Goal: Task Accomplishment & Management: Complete application form

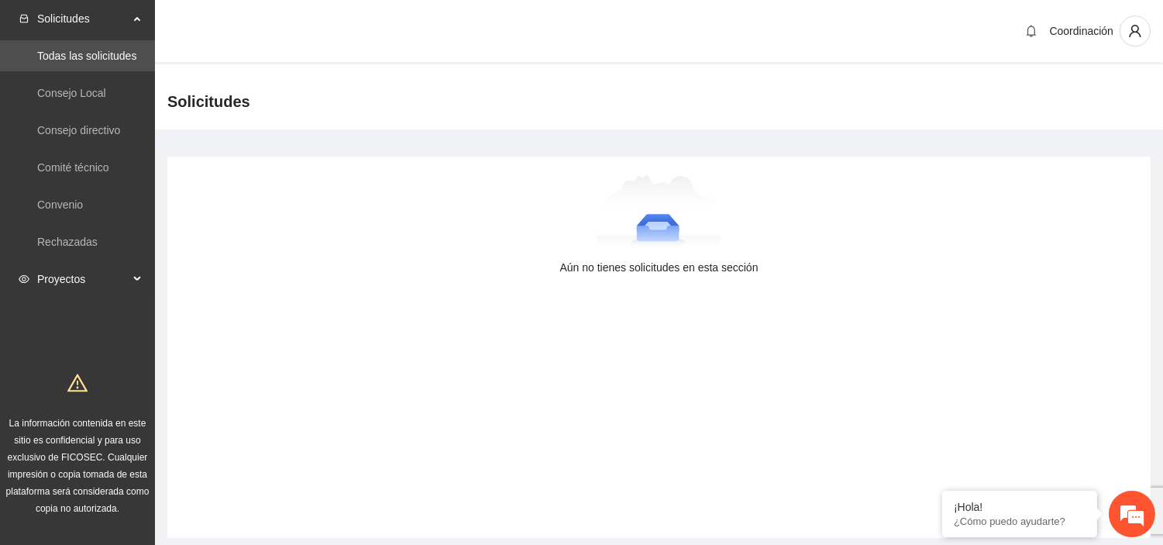
click at [85, 280] on span "Proyectos" at bounding box center [82, 278] width 91 height 31
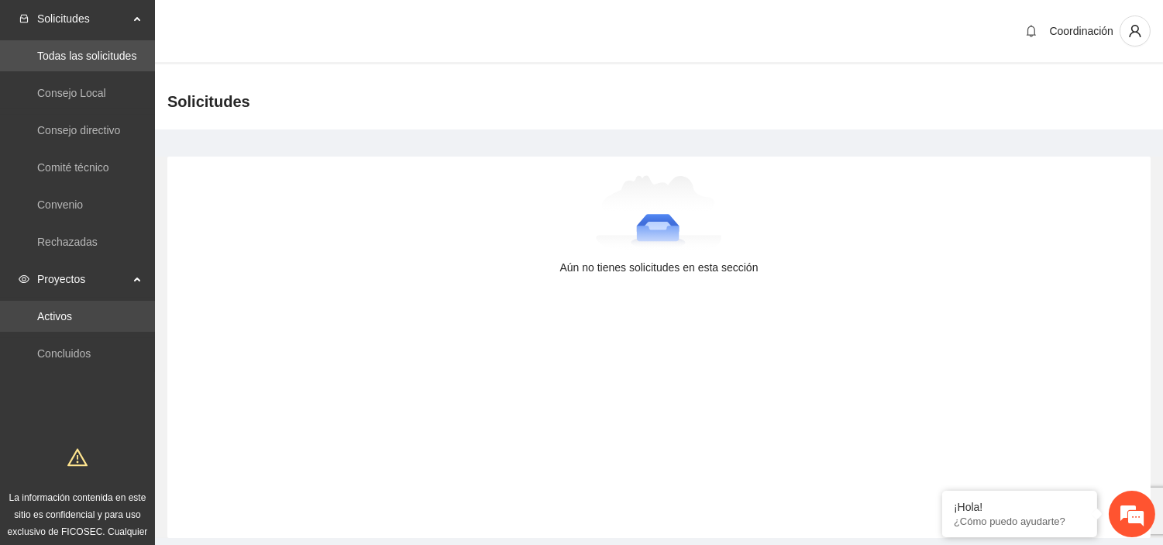
click at [72, 319] on link "Activos" at bounding box center [54, 316] width 35 height 12
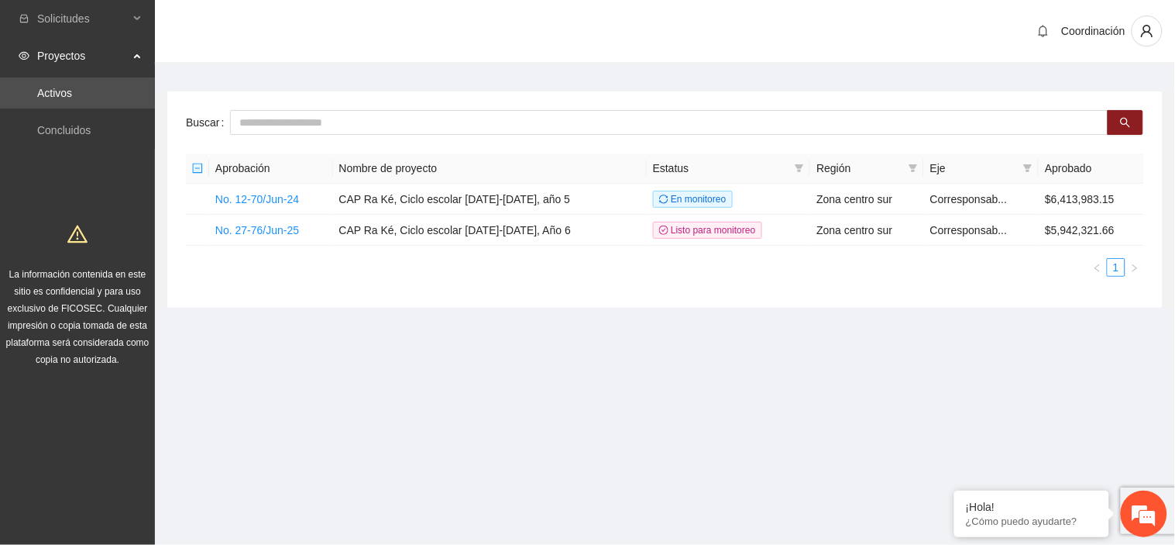
click at [456, 270] on ul "1" at bounding box center [665, 267] width 958 height 19
click at [293, 235] on link "No. 27-76/Jun-25" at bounding box center [257, 230] width 84 height 12
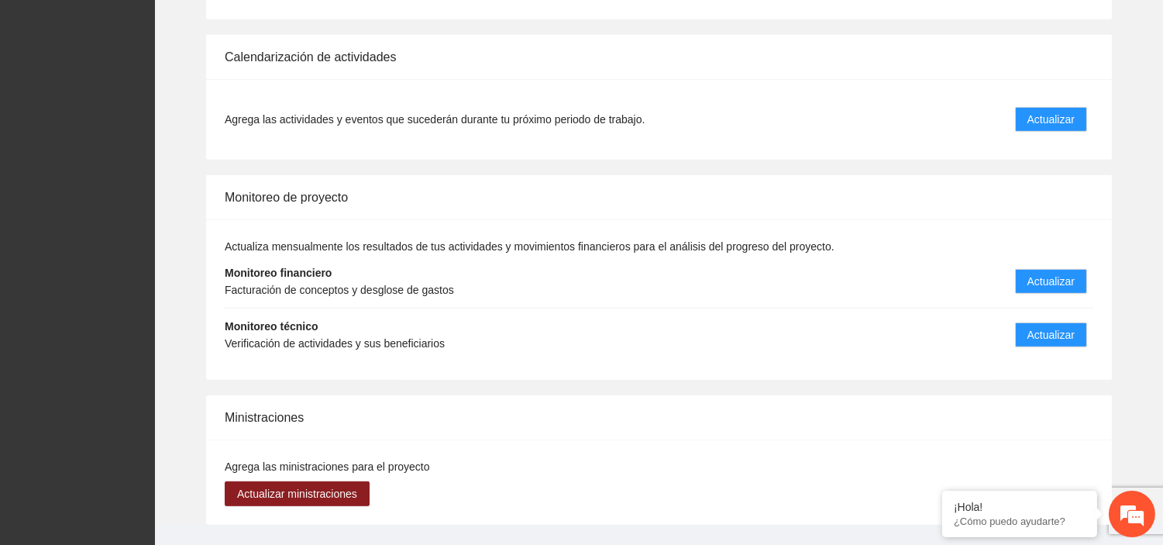
scroll to position [1608, 0]
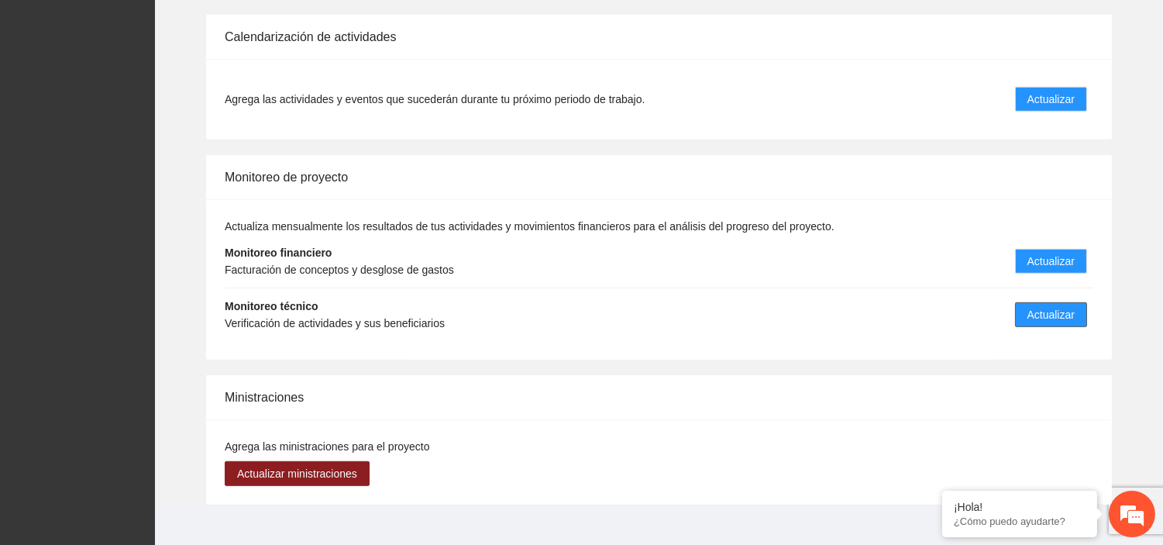
click at [1049, 306] on span "Actualizar" at bounding box center [1050, 314] width 47 height 17
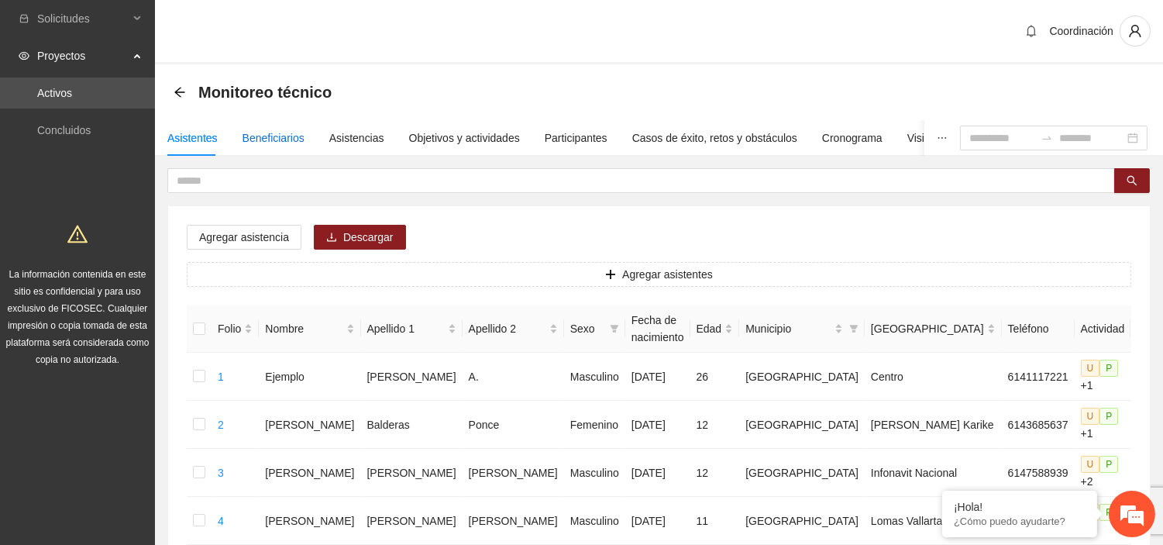
click at [265, 143] on div "Beneficiarios" at bounding box center [273, 137] width 62 height 17
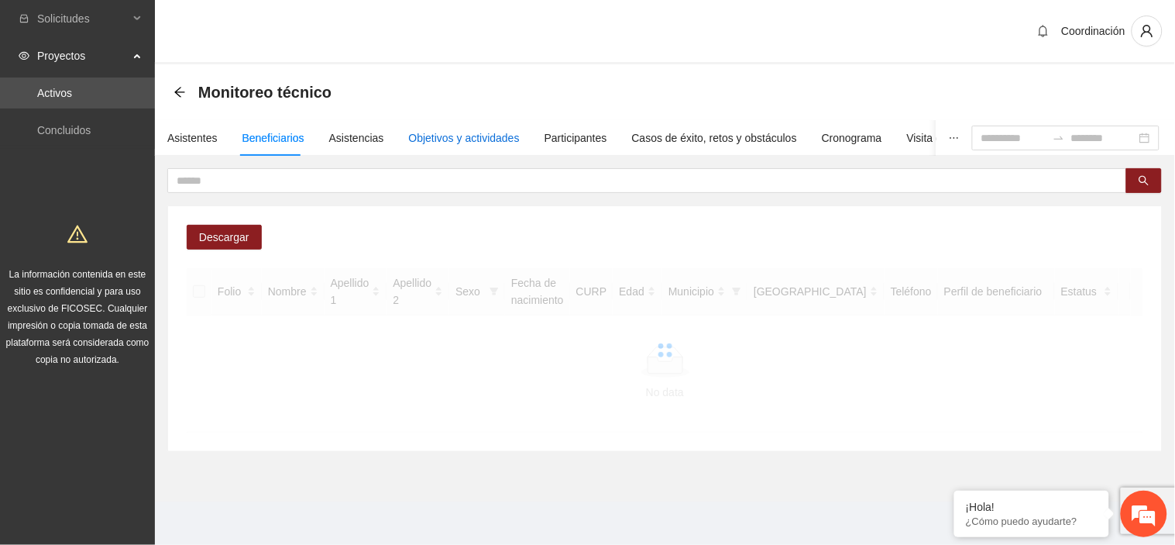
click at [430, 136] on div "Objetivos y actividades" at bounding box center [464, 137] width 111 height 17
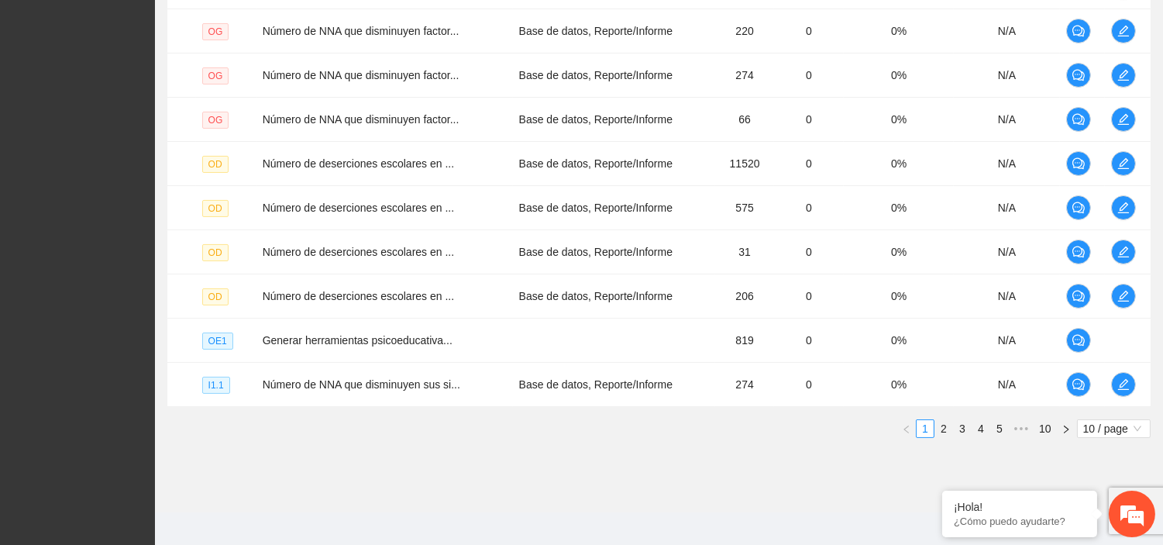
scroll to position [468, 0]
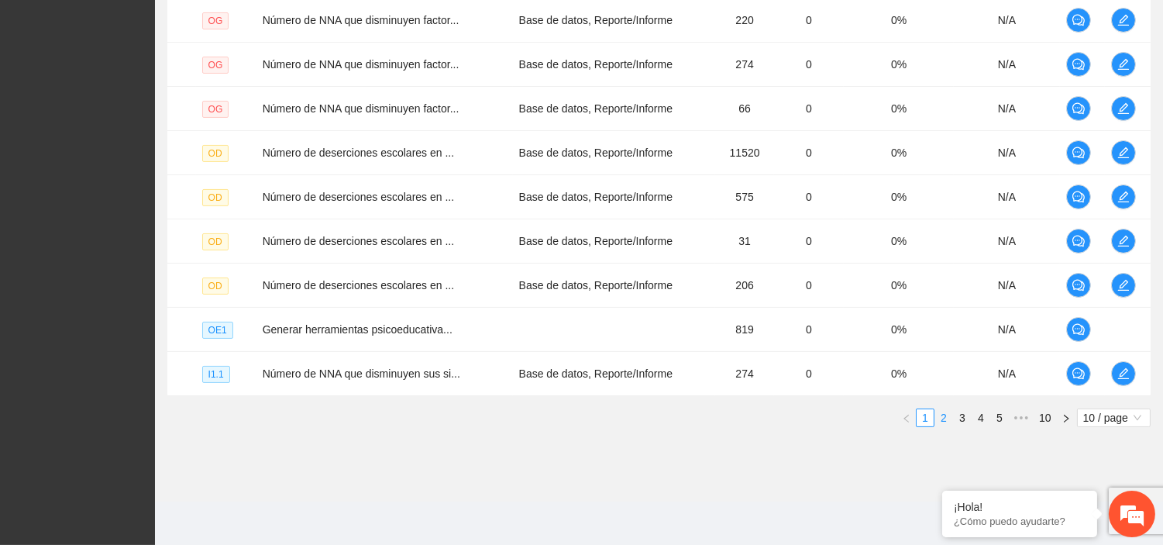
click at [939, 423] on link "2" at bounding box center [943, 417] width 17 height 17
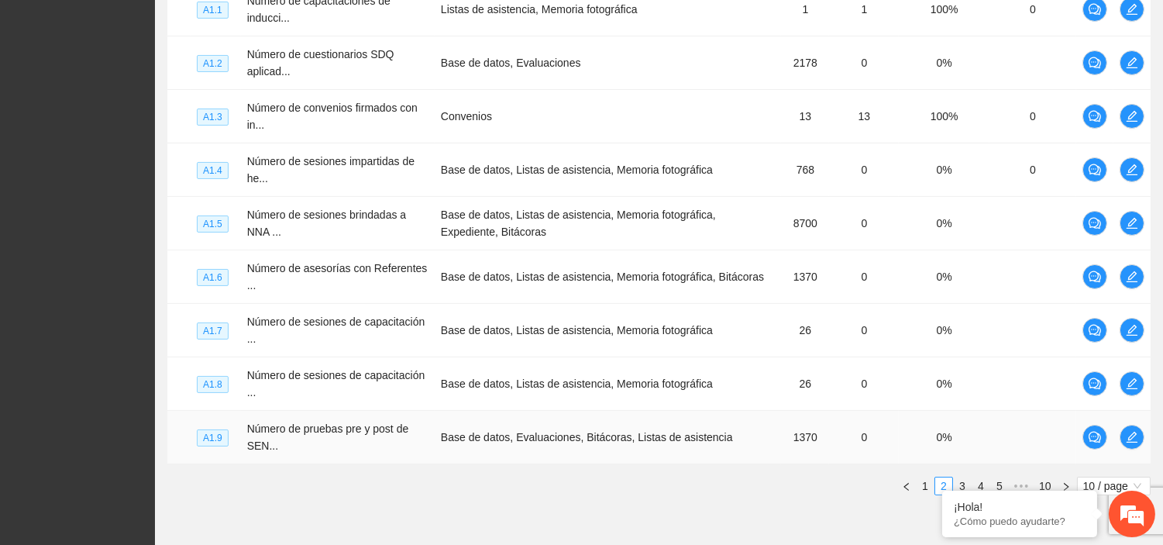
scroll to position [560, 0]
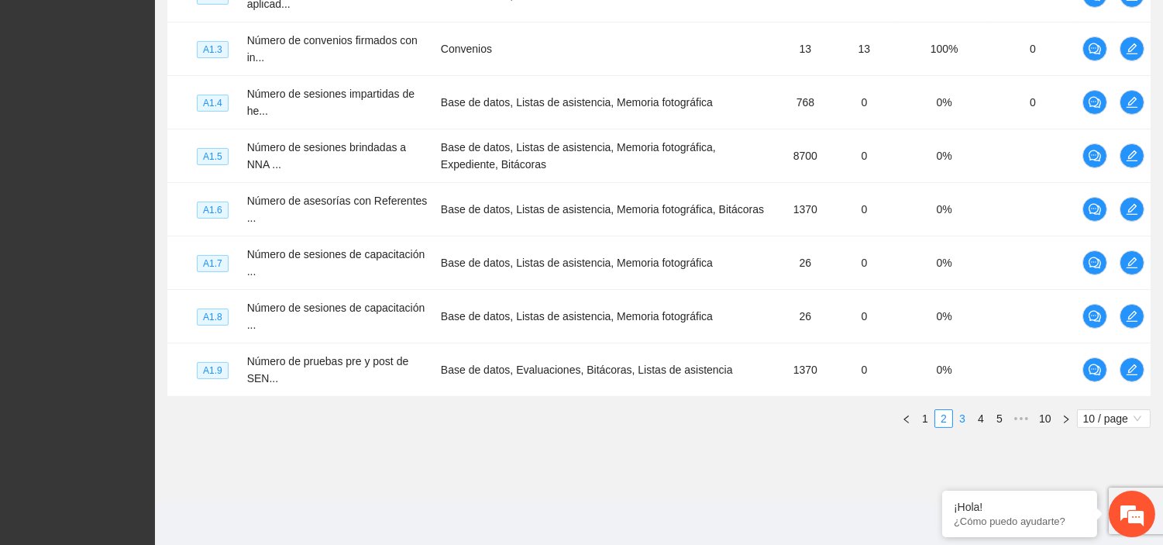
click at [963, 420] on link "3" at bounding box center [962, 418] width 17 height 17
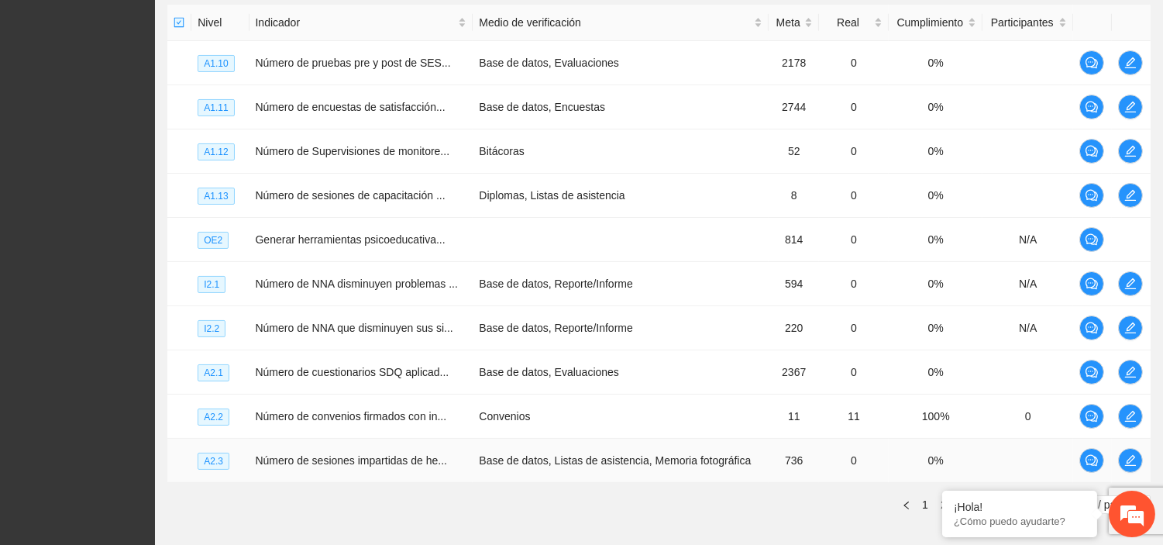
scroll to position [468, 0]
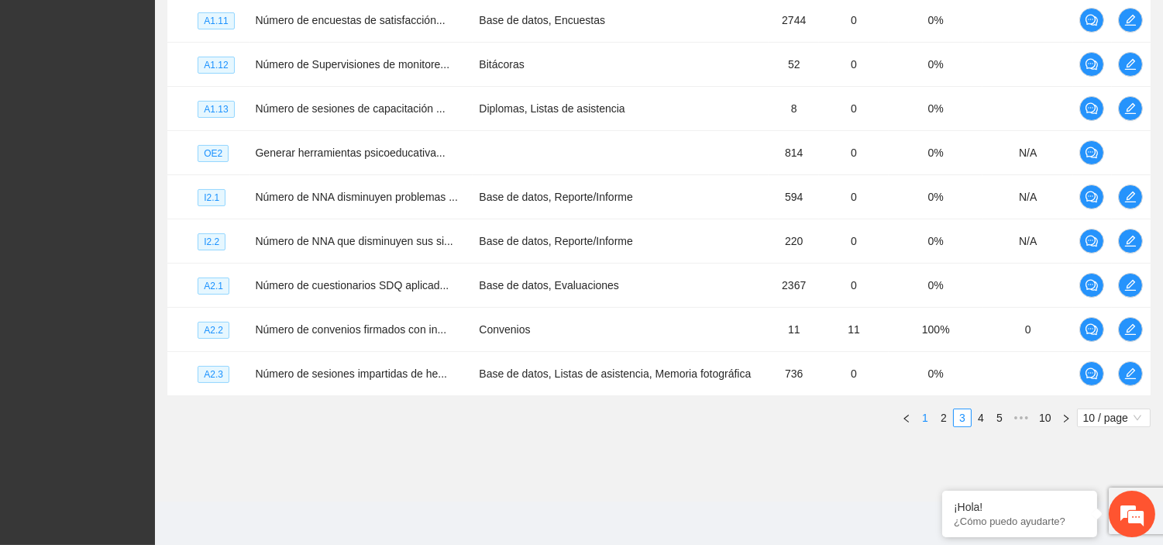
click at [926, 413] on link "1" at bounding box center [925, 417] width 17 height 17
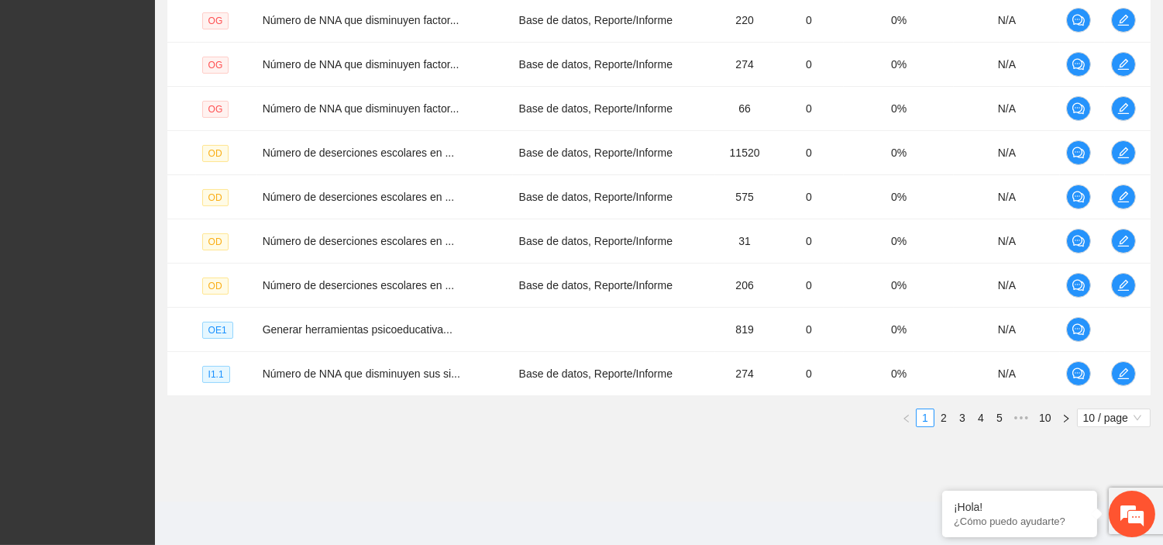
click at [318, 401] on div "Nivel Indicador Medio de verificación Meta Real Cumplimiento Participantes OG N…" at bounding box center [658, 172] width 983 height 509
click at [267, 395] on td "Número de NNA que disminuyen sus si..." at bounding box center [384, 374] width 256 height 44
drag, startPoint x: 267, startPoint y: 395, endPoint x: 280, endPoint y: 383, distance: 18.1
click at [280, 383] on td "Número de NNA que disminuyen sus si..." at bounding box center [384, 374] width 256 height 44
click at [354, 436] on div "Nivel Indicador Medio de verificación Meta Real Cumplimiento Participantes OG N…" at bounding box center [658, 178] width 983 height 521
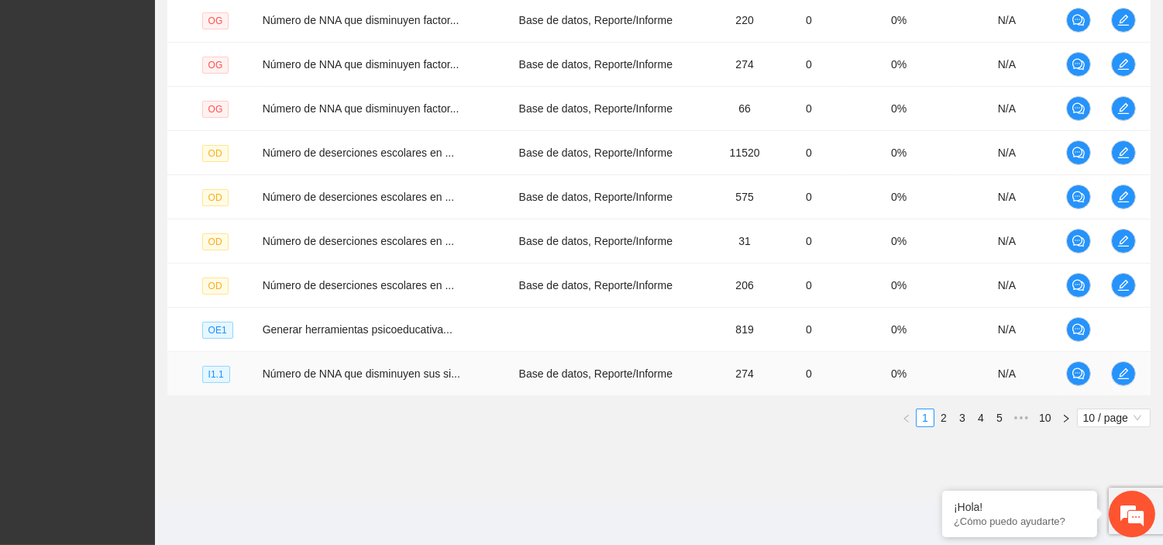
click at [552, 360] on td "Base de datos, Reporte/Informe" at bounding box center [614, 374] width 203 height 44
click at [519, 387] on td "Base de datos, Reporte/Informe" at bounding box center [614, 374] width 203 height 44
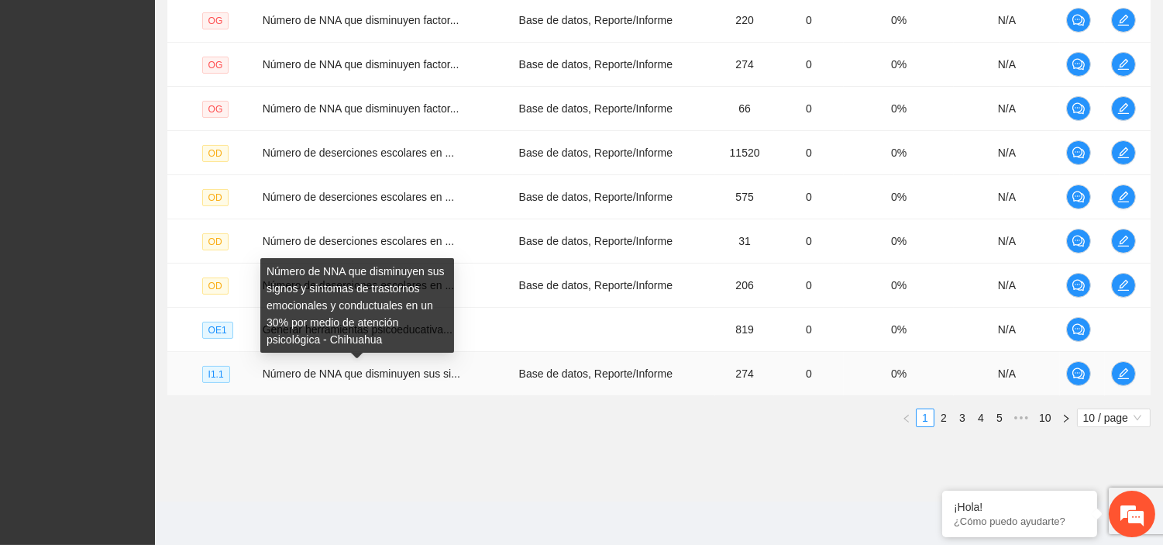
click at [374, 377] on span "Número de NNA que disminuyen sus si..." at bounding box center [362, 373] width 198 height 12
drag, startPoint x: 248, startPoint y: 377, endPoint x: 462, endPoint y: 375, distance: 213.8
click at [461, 374] on tr "I1.1 Número de NNA que disminuyen sus si... Base de datos, Reporte/Informe 274 …" at bounding box center [658, 374] width 983 height 44
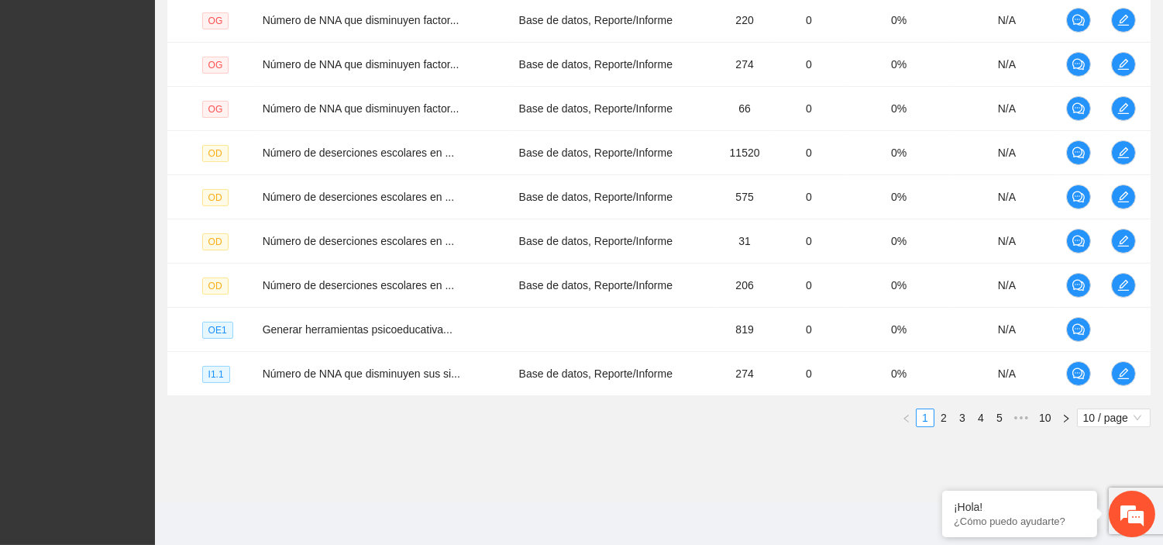
click at [468, 429] on div "Nivel Indicador Medio de verificación Meta Real Cumplimiento Participantes OG N…" at bounding box center [658, 178] width 983 height 521
click at [455, 432] on div "Nivel Indicador Medio de verificación Meta Real Cumplimiento Participantes OG N…" at bounding box center [658, 178] width 983 height 521
click at [335, 396] on div "Nivel Indicador Medio de verificación Meta Real Cumplimiento Participantes OG N…" at bounding box center [658, 172] width 983 height 509
drag, startPoint x: 249, startPoint y: 373, endPoint x: 462, endPoint y: 370, distance: 212.3
click at [462, 370] on tr "I1.1 Número de NNA que disminuyen sus si... Base de datos, Reporte/Informe 274 …" at bounding box center [658, 374] width 983 height 44
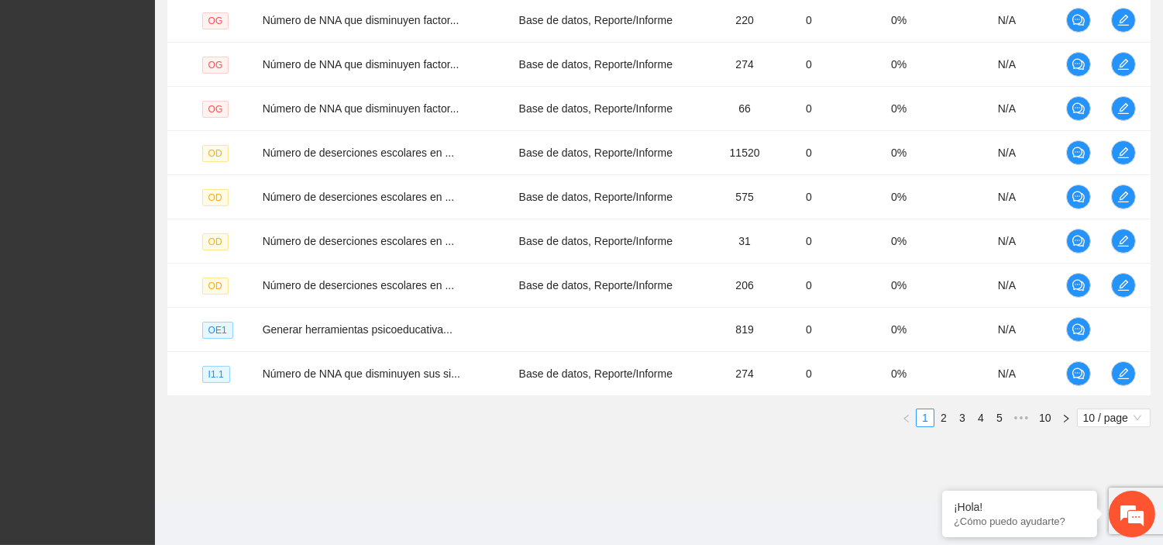
click at [416, 432] on div "Nivel Indicador Medio de verificación Meta Real Cumplimiento Participantes OG N…" at bounding box center [658, 178] width 983 height 521
click at [996, 419] on ul "1 2 3 4 5 ••• 10 10 / page" at bounding box center [658, 417] width 983 height 19
click at [996, 419] on link "5" at bounding box center [999, 417] width 17 height 17
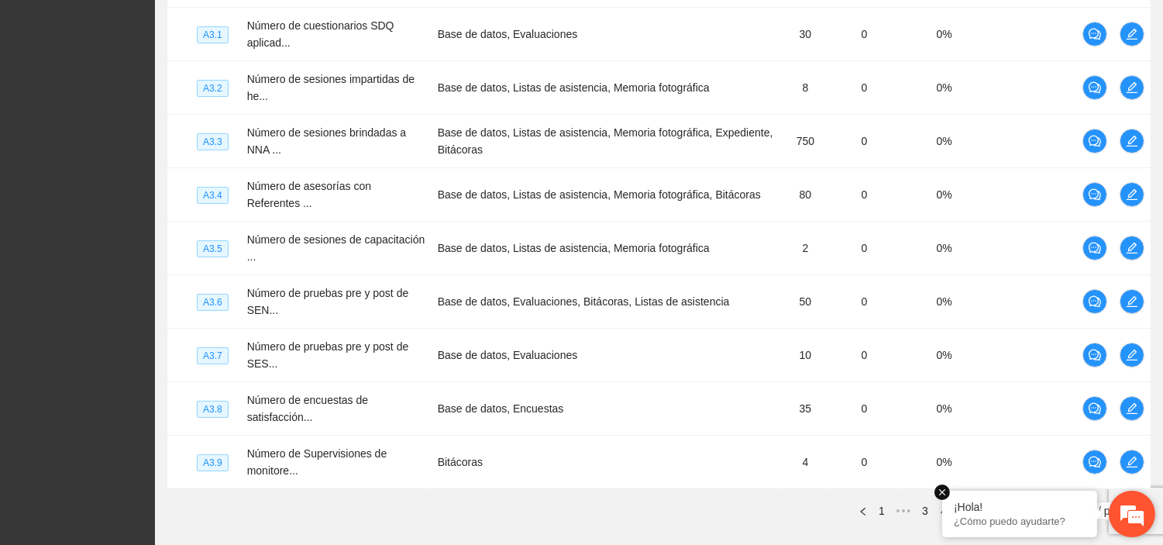
click at [944, 497] on em at bounding box center [941, 491] width 15 height 15
click at [978, 508] on link "6" at bounding box center [980, 510] width 17 height 17
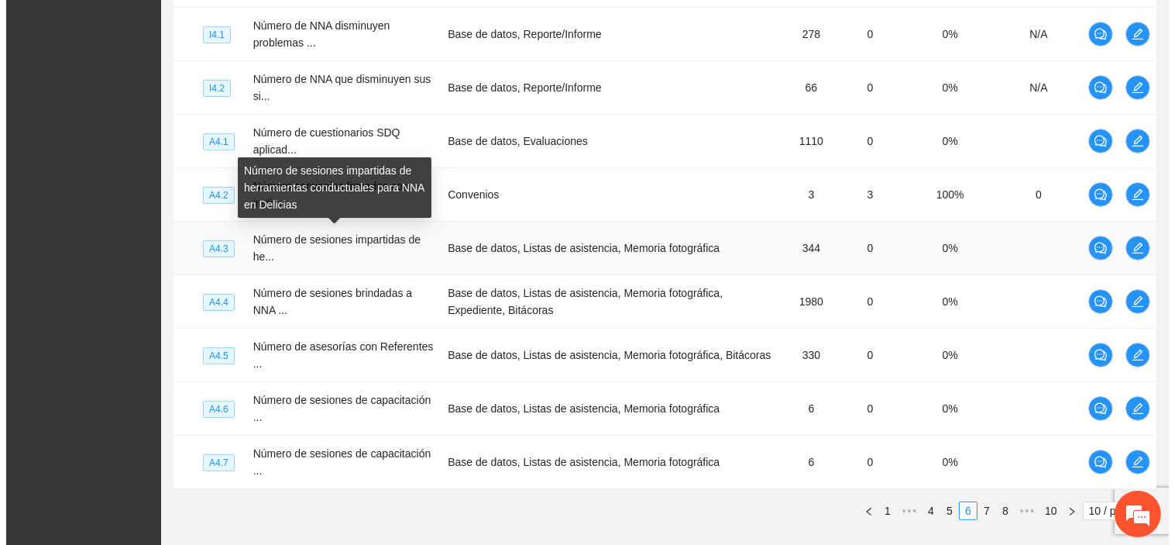
scroll to position [382, 0]
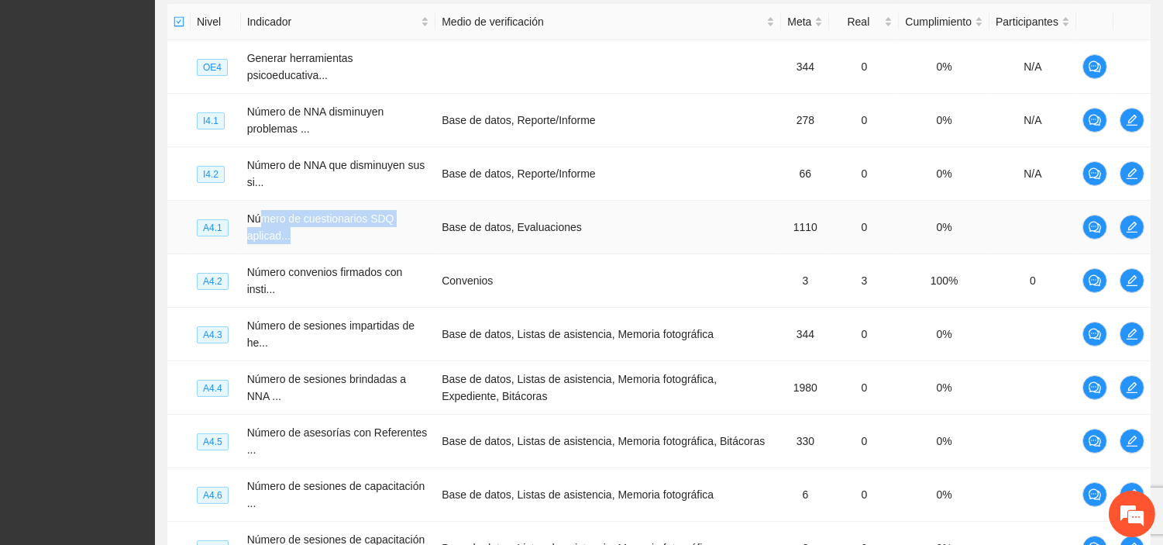
drag, startPoint x: 260, startPoint y: 226, endPoint x: 345, endPoint y: 229, distance: 84.5
click at [345, 229] on td "Número de cuestionarios SDQ aplicad..." at bounding box center [338, 227] width 195 height 53
click at [350, 241] on td "Número de cuestionarios SDQ aplicad..." at bounding box center [338, 227] width 195 height 53
click at [1131, 225] on icon "edit" at bounding box center [1131, 227] width 11 height 11
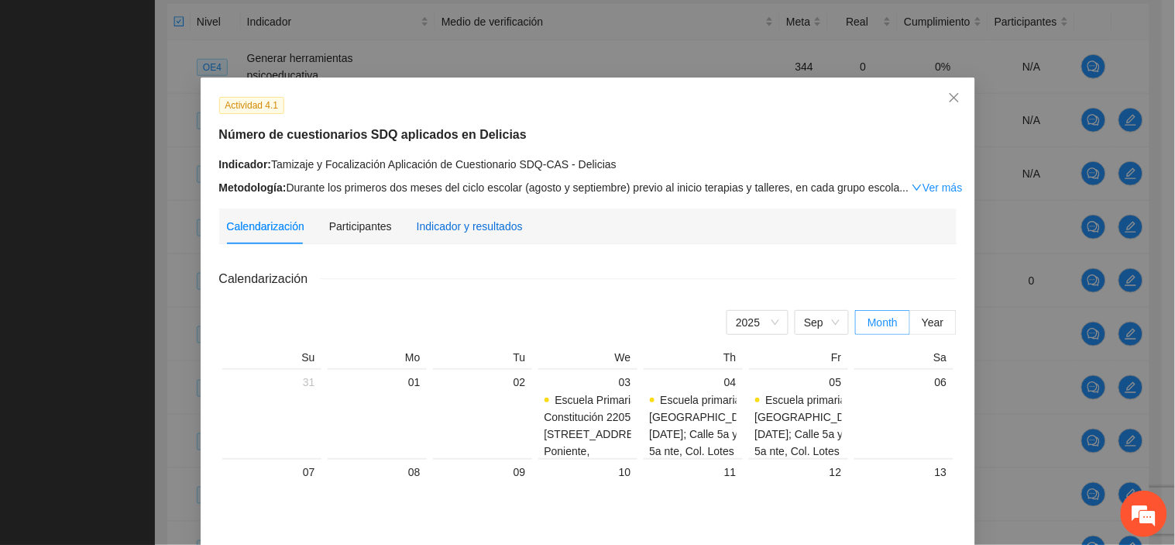
click at [483, 231] on div "Indicador y resultados" at bounding box center [470, 226] width 106 height 17
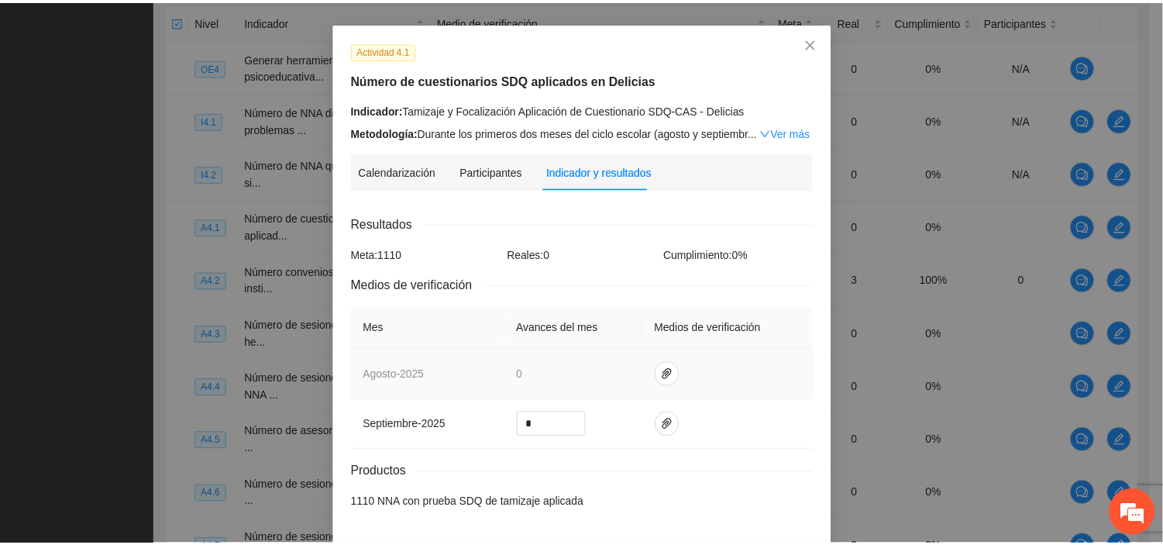
scroll to position [25, 0]
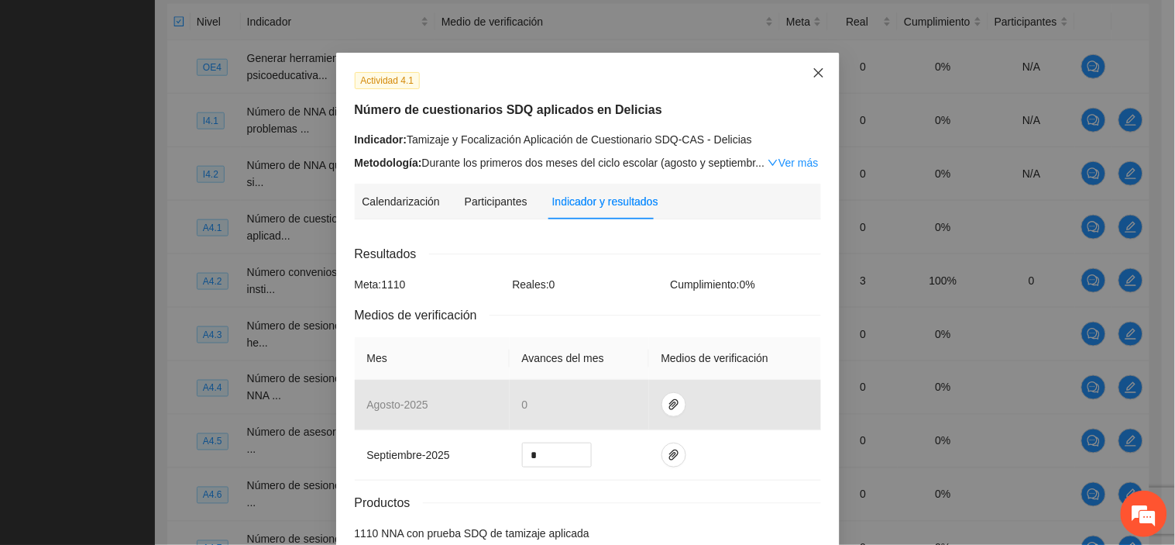
click at [813, 77] on icon "close" at bounding box center [817, 72] width 9 height 9
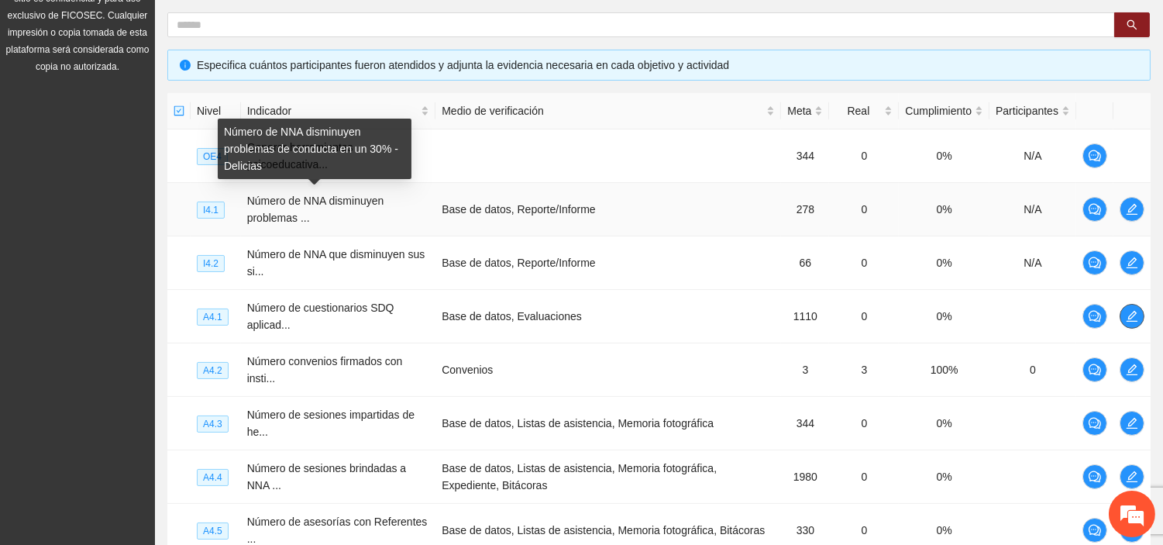
scroll to position [37, 0]
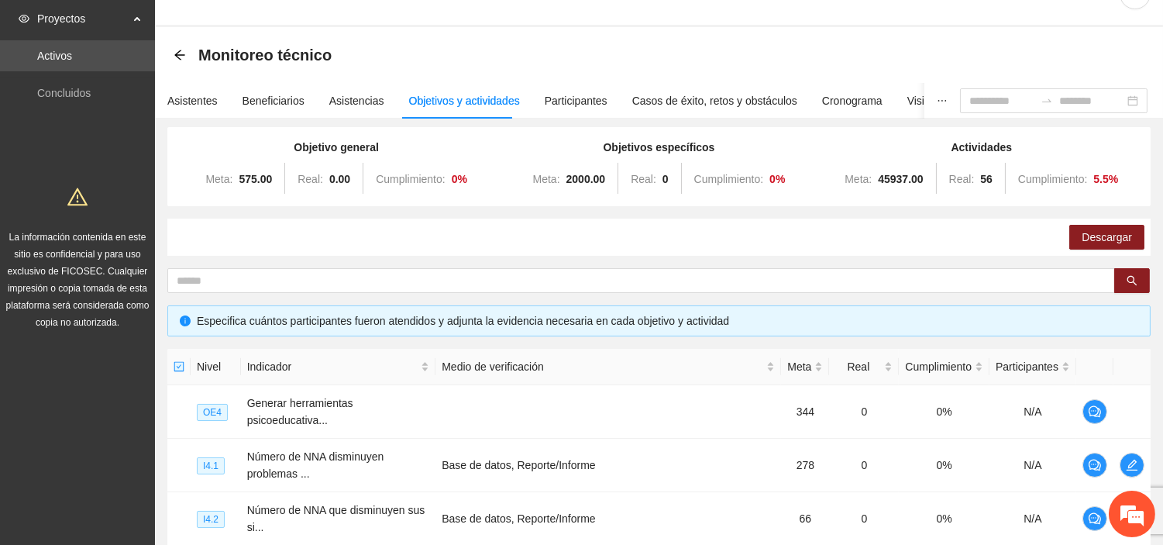
click at [170, 40] on div "Monitoreo técnico" at bounding box center [659, 55] width 1008 height 56
click at [184, 52] on icon "arrow-left" at bounding box center [180, 55] width 12 height 12
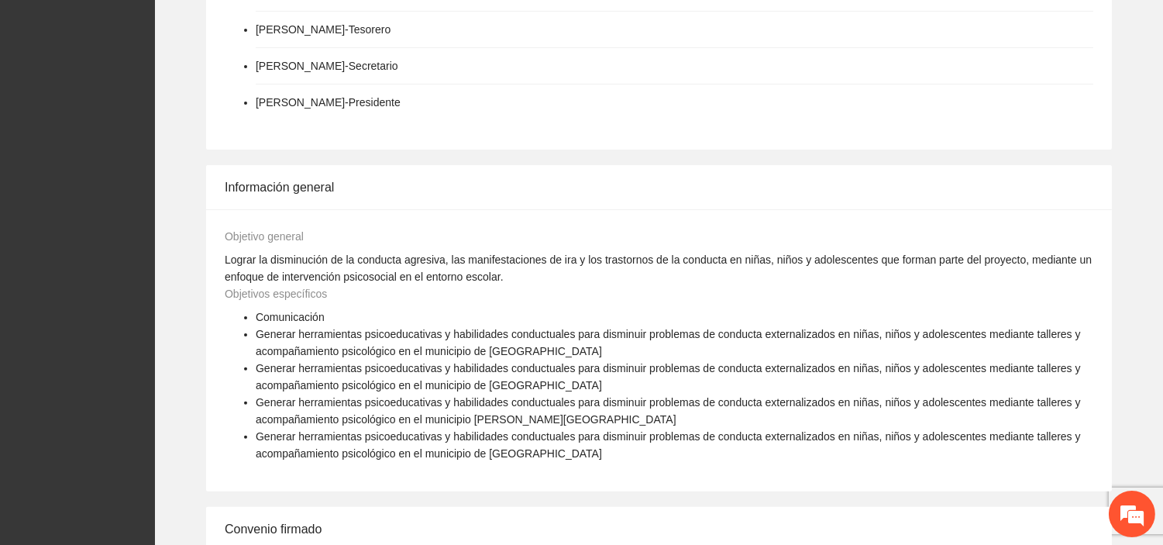
scroll to position [602, 0]
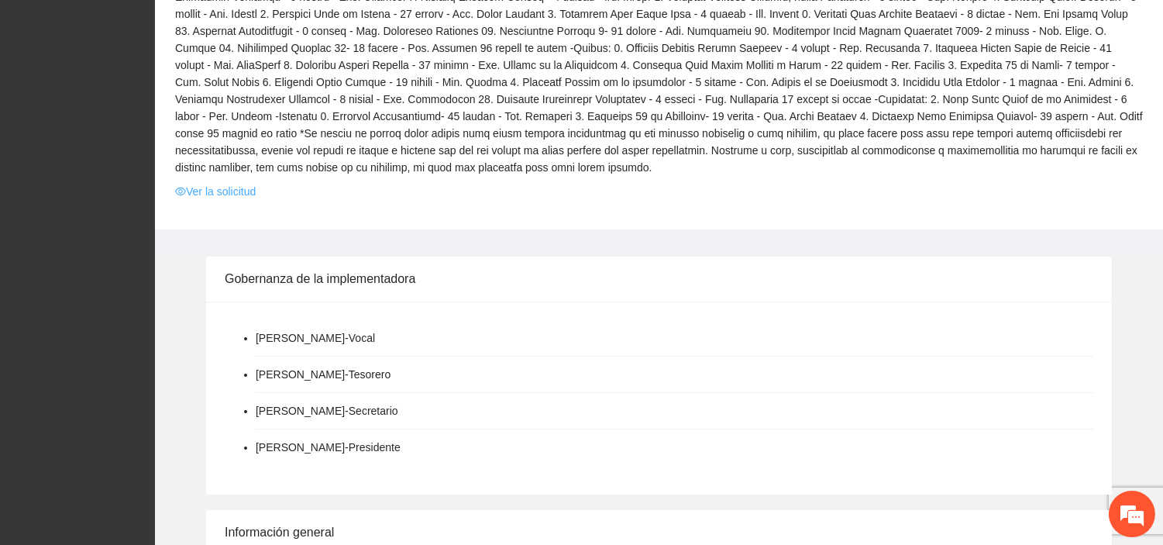
click at [232, 183] on link "Ver la solicitud" at bounding box center [215, 191] width 81 height 17
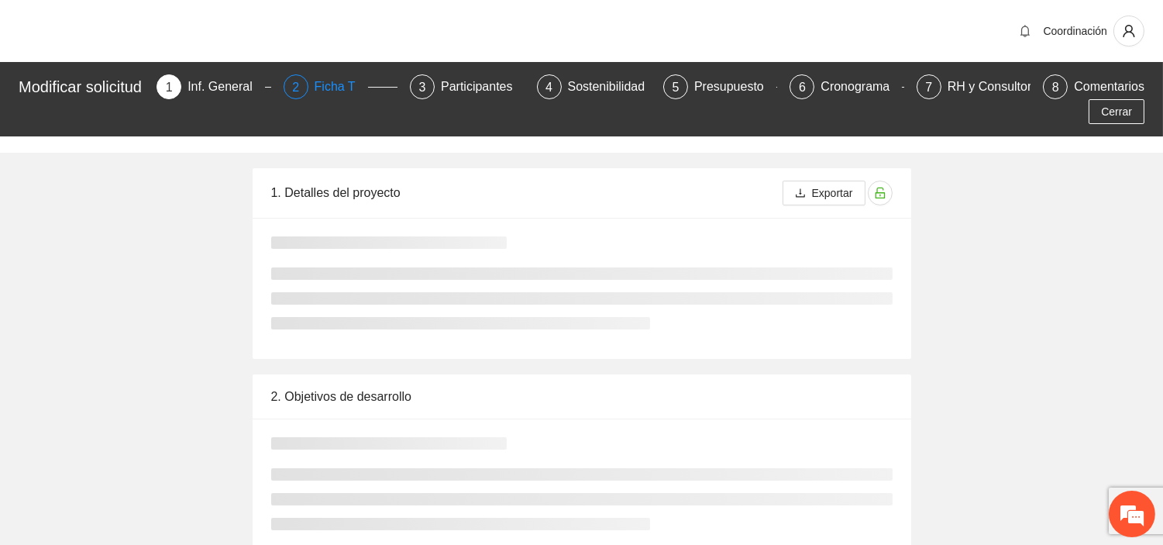
click at [354, 91] on div "Ficha T" at bounding box center [341, 86] width 53 height 25
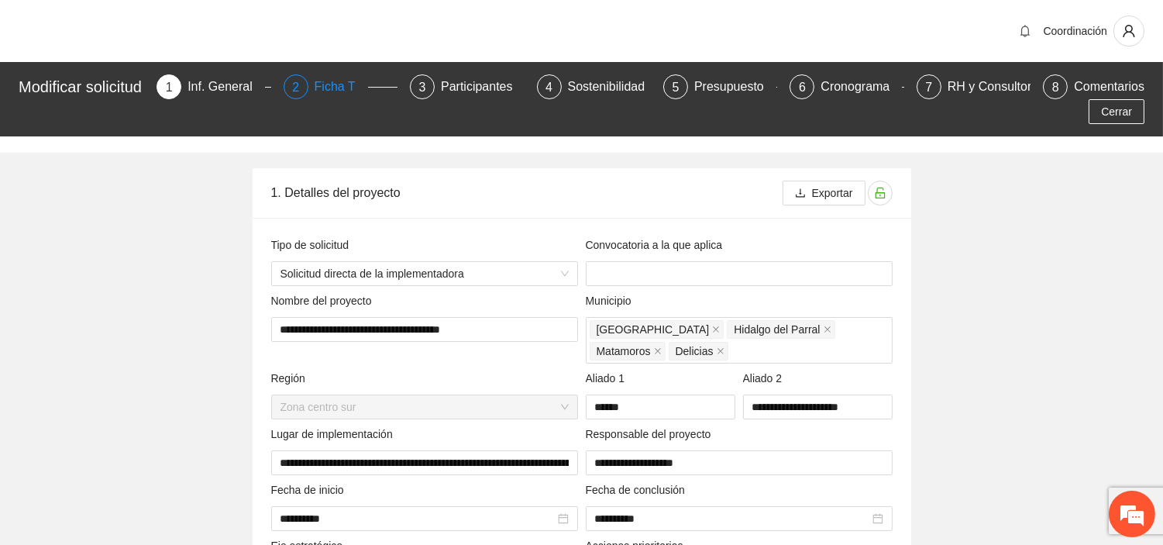
type input "**********"
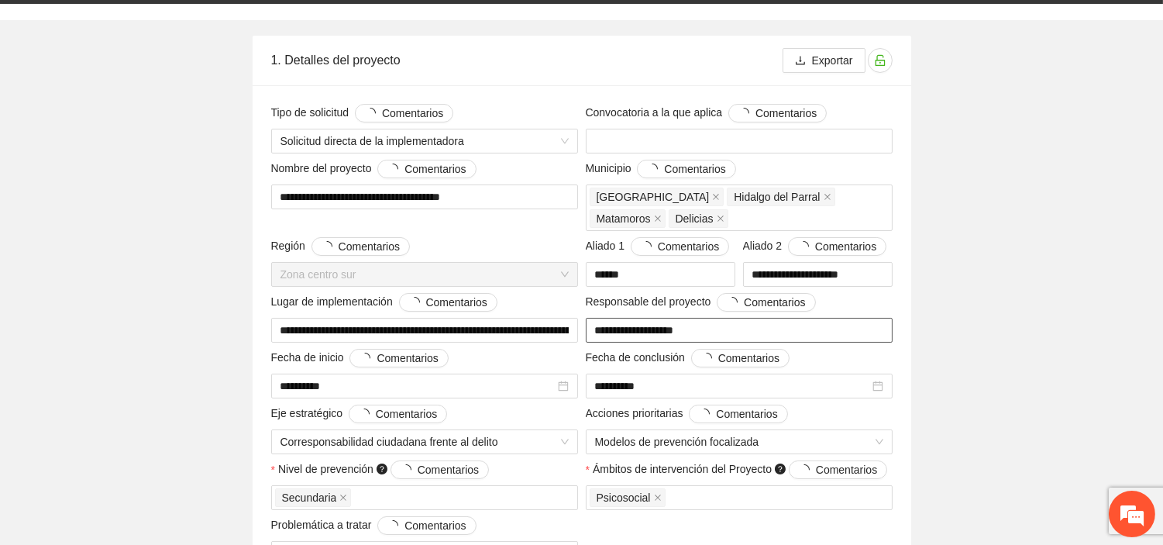
scroll to position [258, 0]
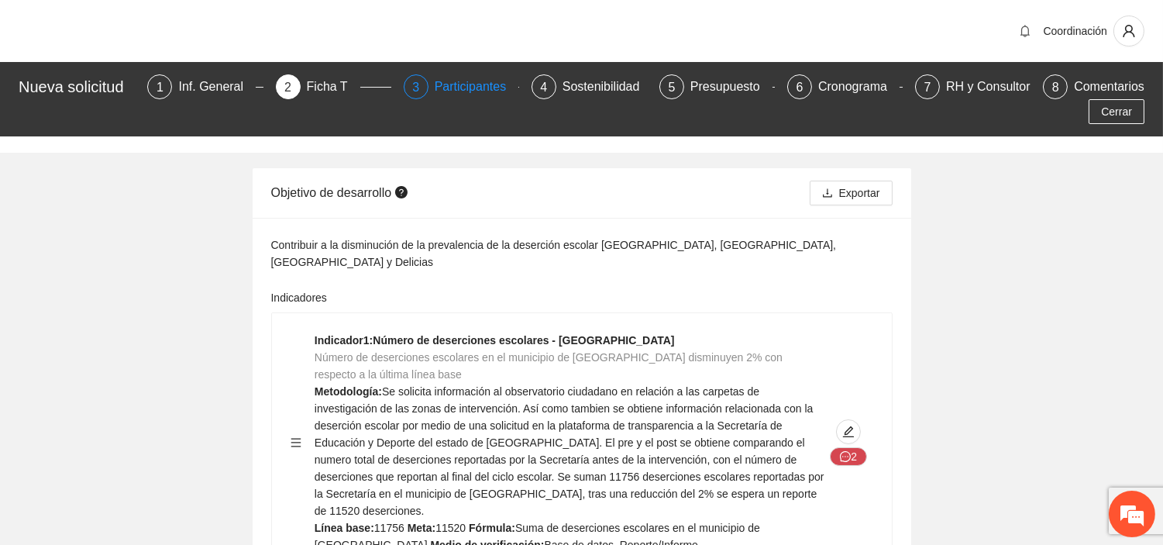
click at [447, 87] on div "Participantes" at bounding box center [477, 86] width 84 height 25
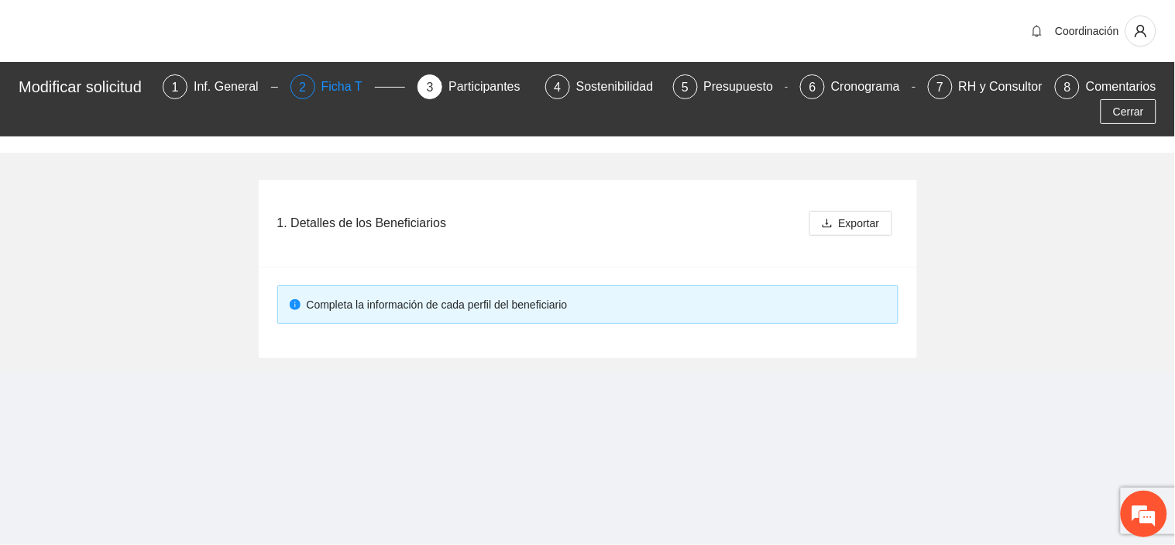
click at [315, 86] on div "2" at bounding box center [303, 86] width 25 height 25
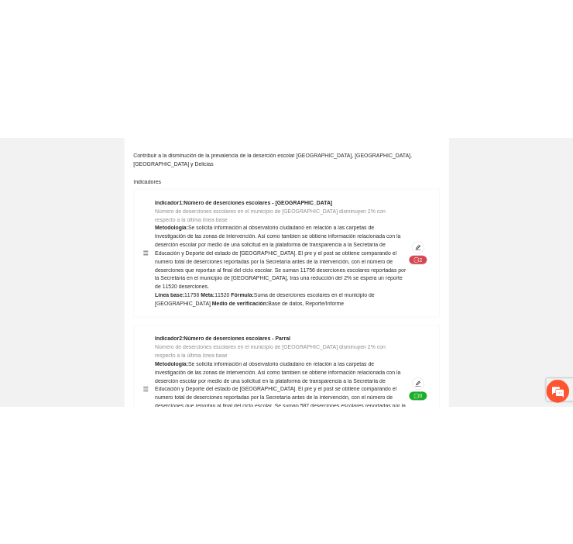
scroll to position [258, 0]
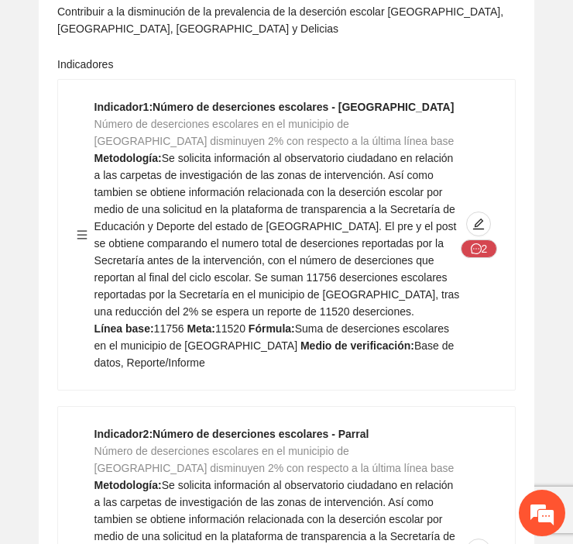
click at [425, 276] on span "Se solicita información al observatorio ciudadano en relación a las carpetas de…" at bounding box center [278, 235] width 366 height 166
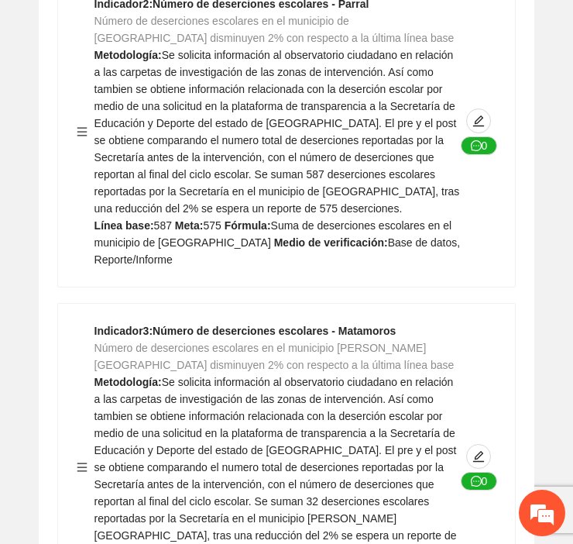
scroll to position [7042, 0]
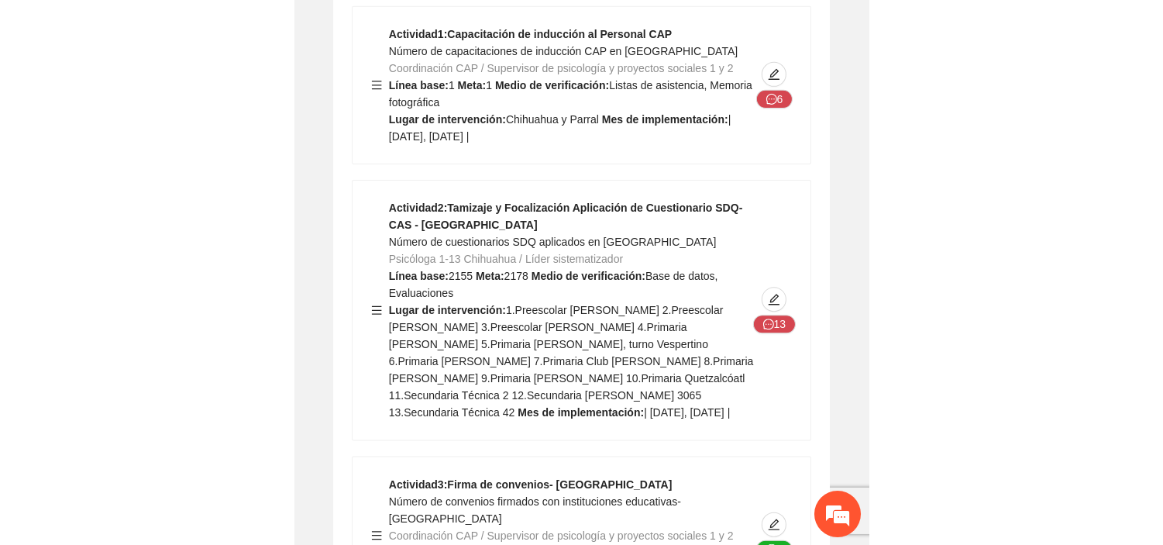
scroll to position [8428, 0]
